Goal: Check status: Check status

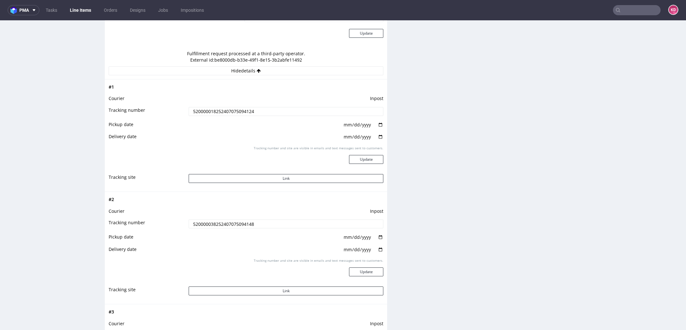
scroll to position [641, 0]
drag, startPoint x: 259, startPoint y: 110, endPoint x: 181, endPoint y: 110, distance: 77.8
click at [181, 110] on tr "Tracking number 520000018252407075094124" at bounding box center [246, 115] width 275 height 14
drag, startPoint x: 256, startPoint y: 223, endPoint x: 169, endPoint y: 223, distance: 86.4
click at [169, 223] on tr "Tracking number 520000038252407075094148" at bounding box center [246, 227] width 275 height 14
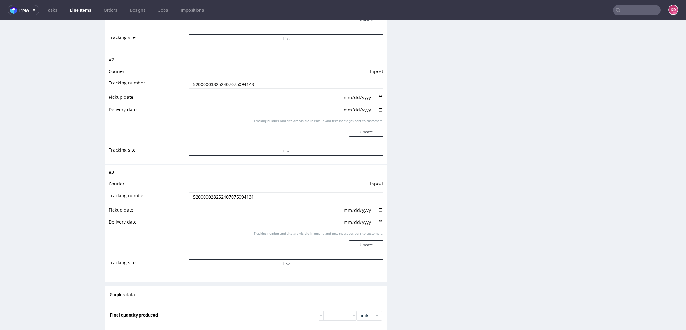
scroll to position [785, 0]
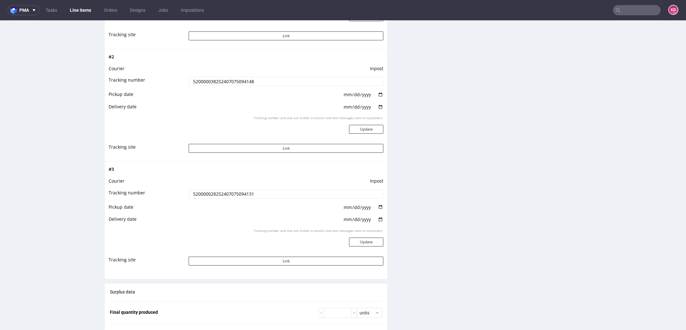
drag, startPoint x: 262, startPoint y: 195, endPoint x: 153, endPoint y: 195, distance: 108.7
click at [153, 195] on tr "Tracking number 520000028252407075094131" at bounding box center [246, 196] width 275 height 14
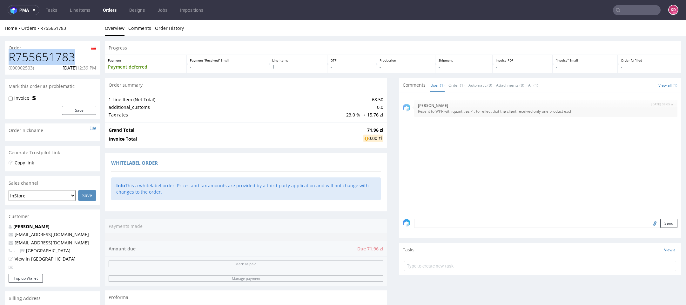
drag, startPoint x: 74, startPoint y: 58, endPoint x: 8, endPoint y: 58, distance: 66.1
click at [8, 58] on div "R755651783 (000002503) [DATE] 12:39 PM" at bounding box center [52, 63] width 95 height 24
drag, startPoint x: 35, startPoint y: 69, endPoint x: 10, endPoint y: 69, distance: 25.1
click at [10, 69] on p "(000002503)" at bounding box center [21, 68] width 25 height 6
click at [21, 69] on p "(000002503)" at bounding box center [21, 68] width 25 height 6
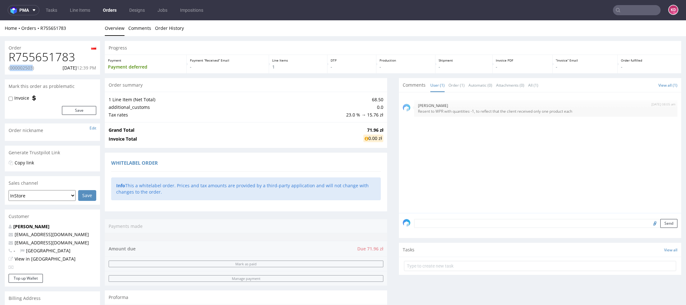
drag, startPoint x: 35, startPoint y: 68, endPoint x: 10, endPoint y: 68, distance: 24.5
click at [10, 68] on p "(000002503)" at bounding box center [21, 68] width 25 height 6
click at [78, 59] on h1 "R755651783" at bounding box center [53, 57] width 88 height 13
drag, startPoint x: 78, startPoint y: 59, endPoint x: 5, endPoint y: 59, distance: 72.4
click at [5, 59] on div "R755651783 (000002503) [DATE] 12:39 PM" at bounding box center [52, 63] width 95 height 24
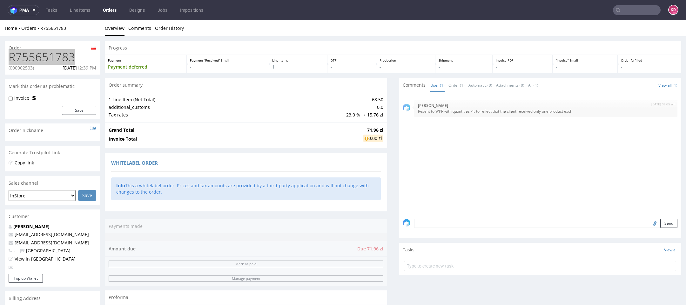
click at [108, 9] on link "Orders" at bounding box center [109, 10] width 21 height 10
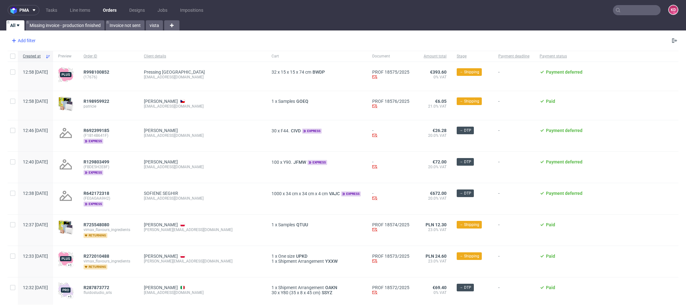
click at [34, 40] on div "Add filter" at bounding box center [23, 41] width 28 height 10
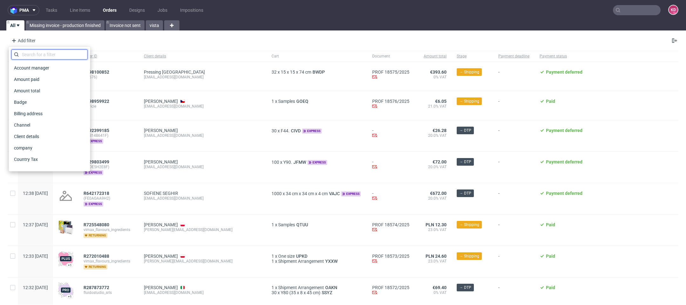
click at [40, 57] on input "text" at bounding box center [49, 55] width 76 height 10
type input "s"
type input "o"
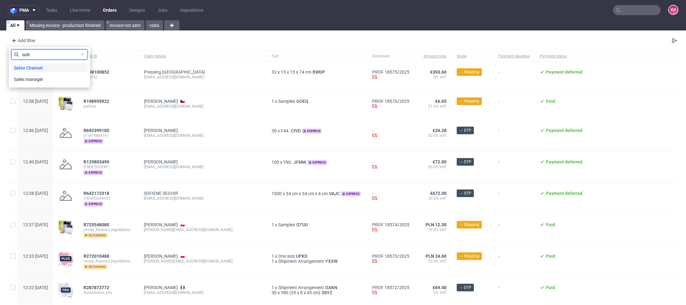
type input "sale"
click at [48, 71] on div "Sales Channel" at bounding box center [49, 68] width 76 height 9
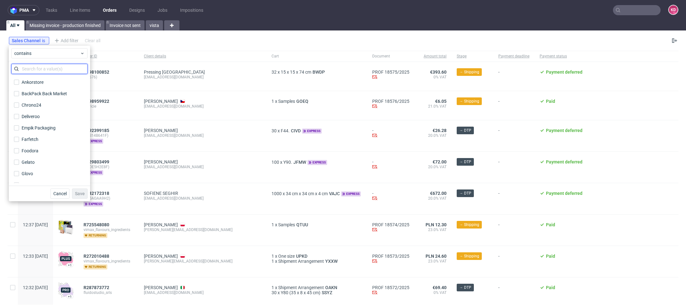
click at [48, 71] on input "text" at bounding box center [49, 69] width 76 height 10
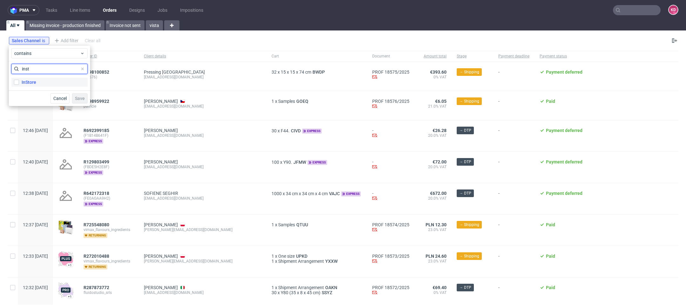
type input "inst"
click at [43, 82] on label "InStore" at bounding box center [49, 82] width 76 height 9
click at [19, 82] on input "InStore" at bounding box center [16, 82] width 5 height 5
checkbox input "true"
click at [81, 96] on span "Save" at bounding box center [80, 98] width 10 height 4
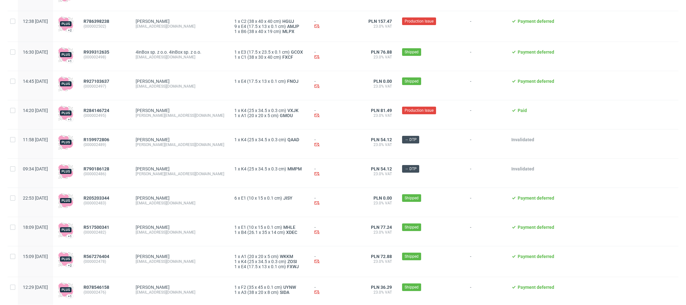
scroll to position [181, 0]
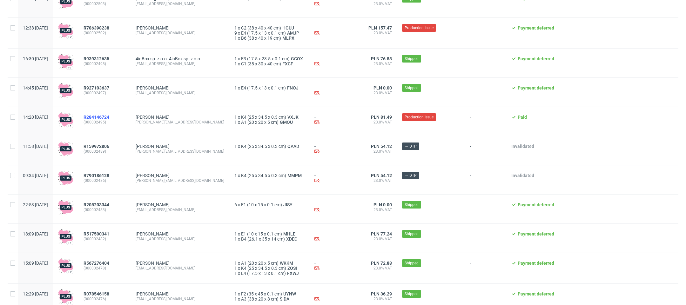
click at [109, 115] on span "R284146724" at bounding box center [97, 117] width 26 height 5
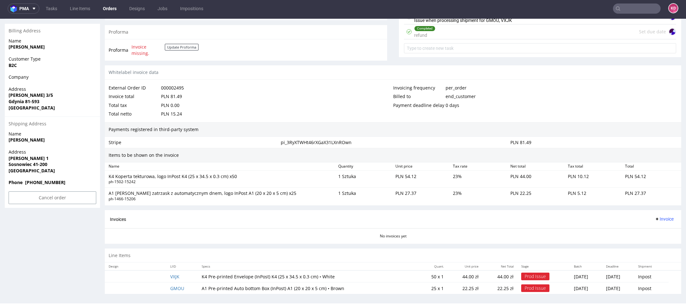
scroll to position [268, 0]
drag, startPoint x: 131, startPoint y: 140, endPoint x: 105, endPoint y: 140, distance: 26.1
click at [105, 140] on div "Stripe pi_3RyXTWHt46rXGaX31LXnROwn PLN 81.49" at bounding box center [393, 141] width 577 height 11
drag, startPoint x: 356, startPoint y: 139, endPoint x: 273, endPoint y: 140, distance: 83.6
click at [273, 141] on div "Stripe pi_3RyXTWHt46rXGaX31LXnROwn PLN 81.49" at bounding box center [393, 141] width 577 height 11
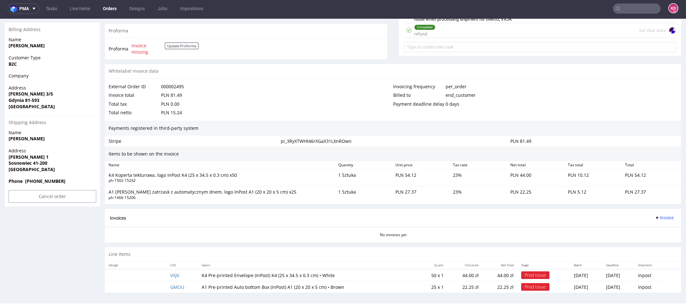
click at [376, 133] on div "Payments registered in third-party system" at bounding box center [393, 128] width 577 height 15
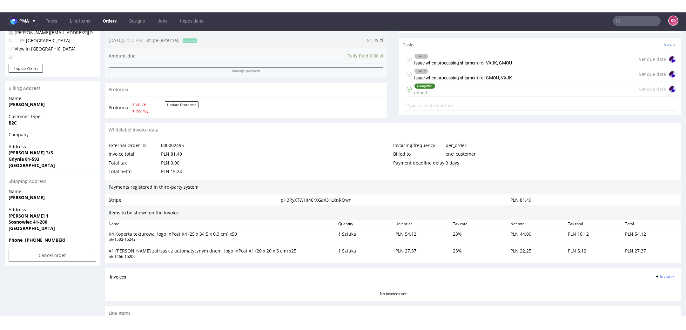
scroll to position [221, 0]
